Goal: Task Accomplishment & Management: Manage account settings

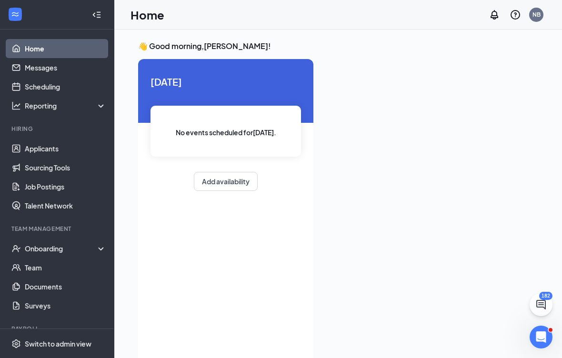
click at [34, 151] on link "Applicants" at bounding box center [65, 148] width 81 height 19
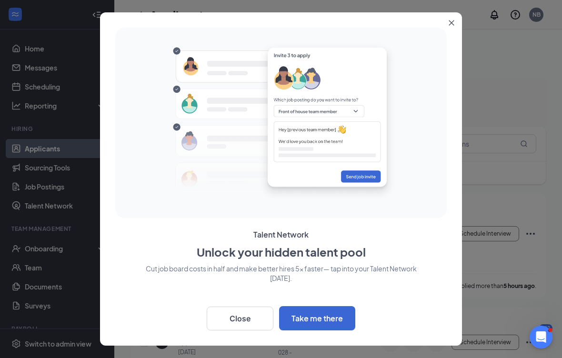
click at [449, 28] on button "Close" at bounding box center [453, 20] width 17 height 17
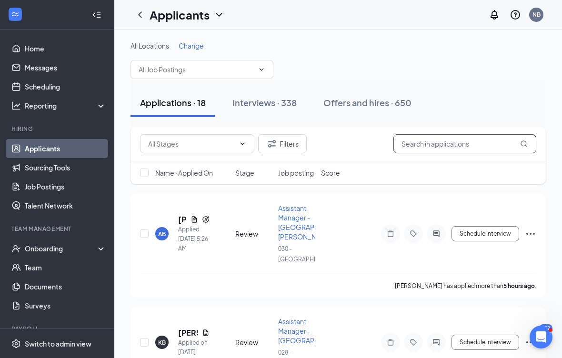
click at [489, 145] on input "text" at bounding box center [465, 143] width 143 height 19
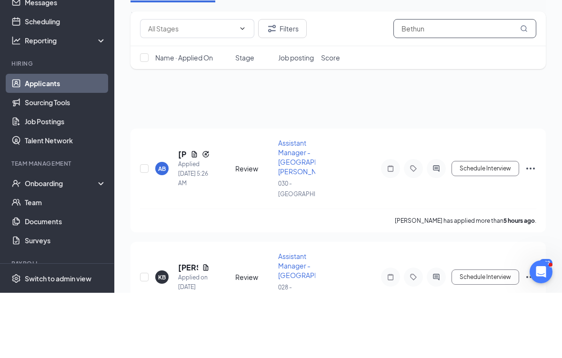
type input "[PERSON_NAME]"
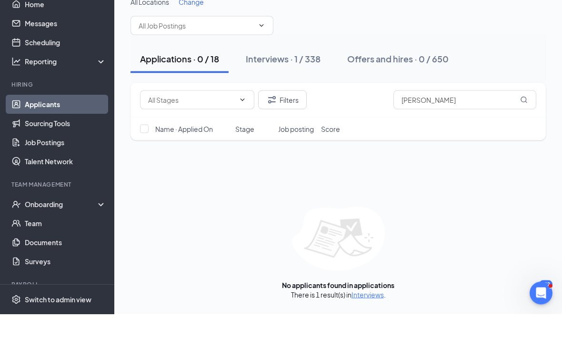
click at [289, 97] on div "Interviews · 1 / 338" at bounding box center [283, 103] width 75 height 12
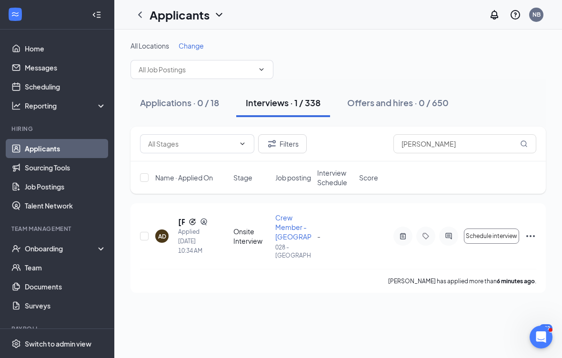
click at [166, 230] on div "AD" at bounding box center [161, 236] width 13 height 13
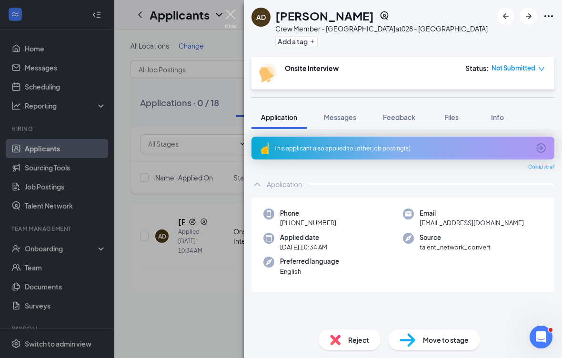
click at [233, 13] on img at bounding box center [231, 19] width 12 height 19
